Goal: Check status

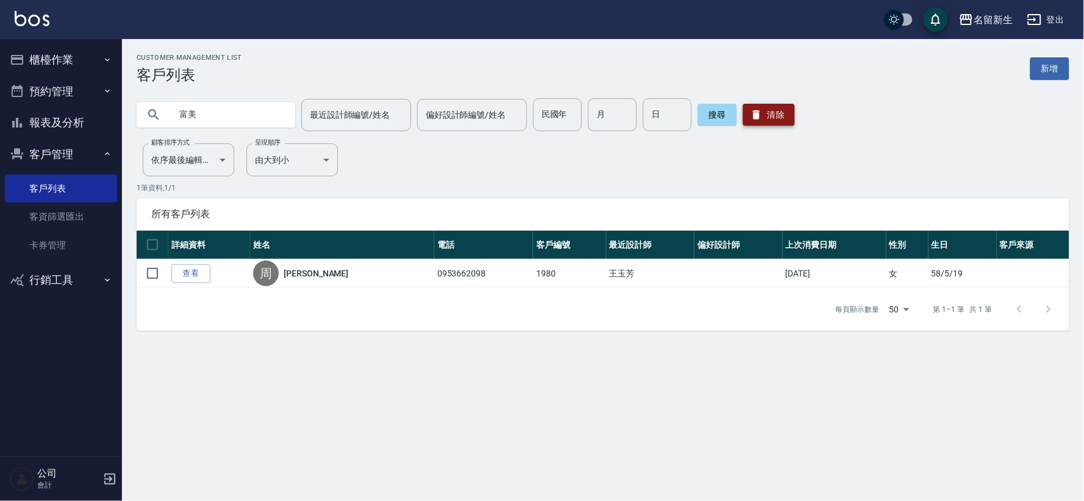
click at [750, 109] on icon "button" at bounding box center [756, 115] width 12 height 12
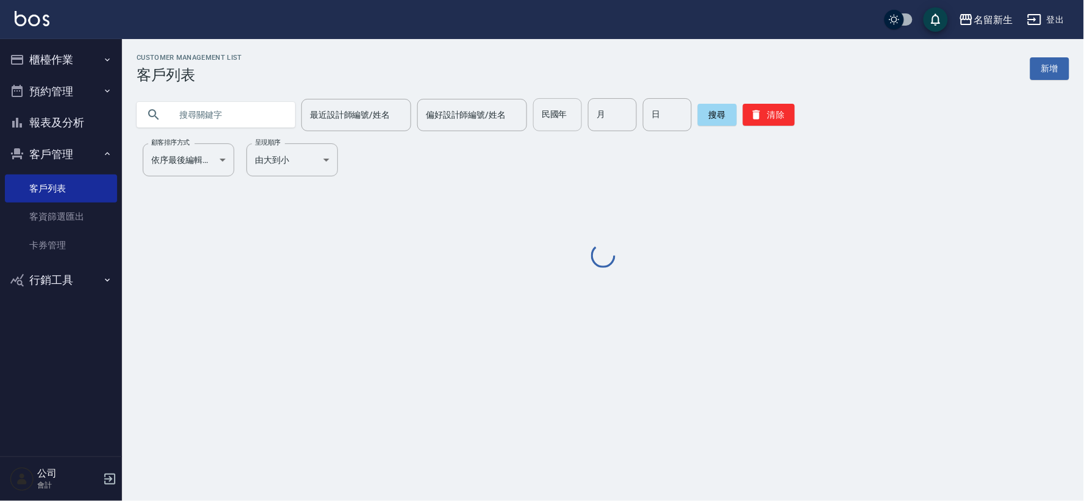
click at [544, 119] on input "民國年" at bounding box center [557, 114] width 49 height 33
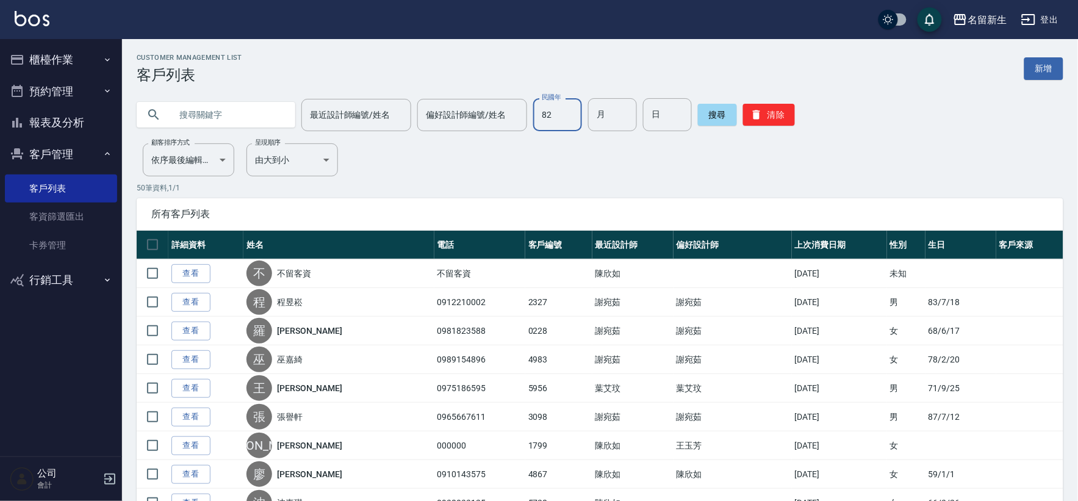
type input "82"
type input "11"
type input "04"
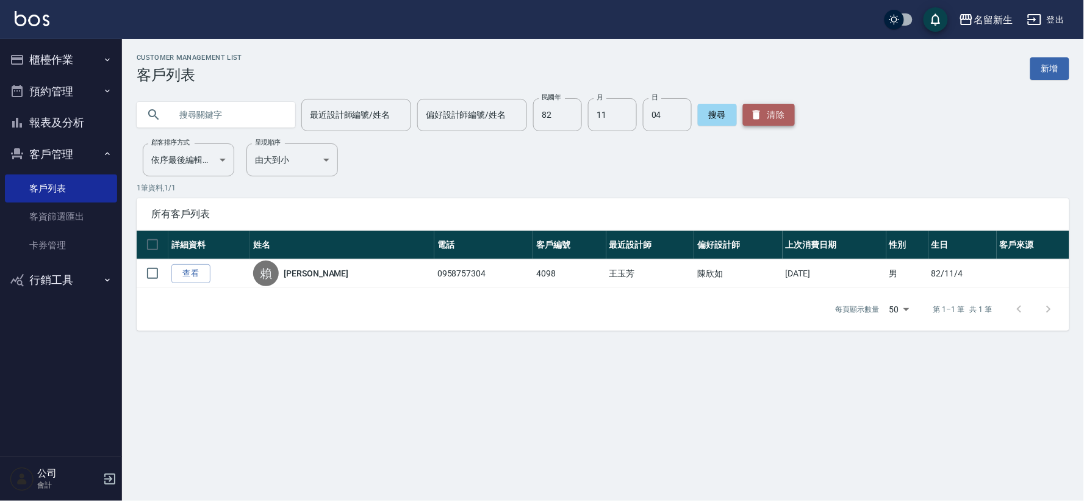
click at [761, 112] on button "清除" at bounding box center [769, 115] width 52 height 22
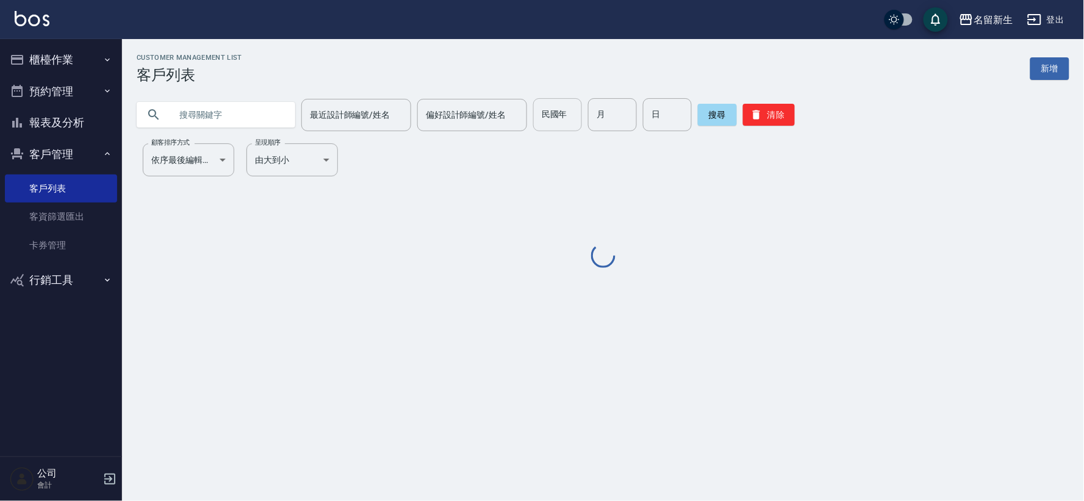
click at [565, 123] on input "民國年" at bounding box center [557, 114] width 49 height 33
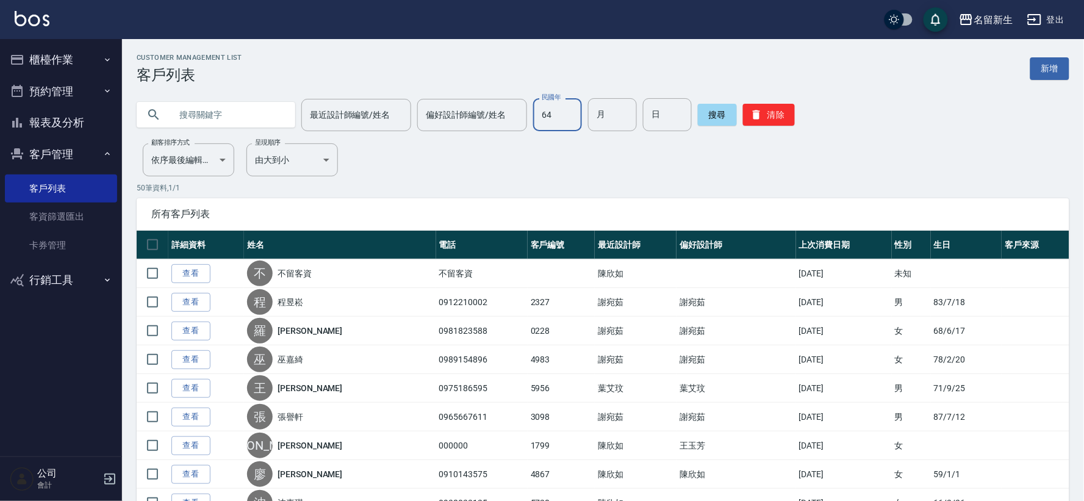
type input "64"
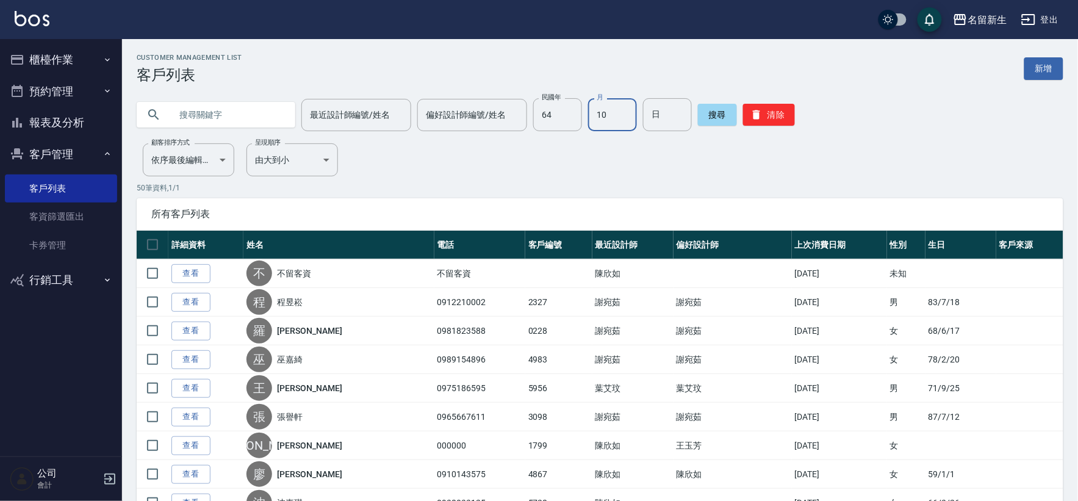
type input "10"
type input "26"
